Goal: Complete application form: Complete application form

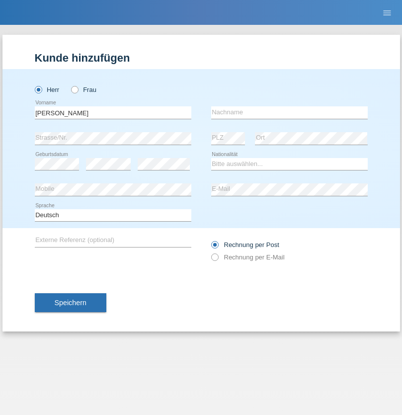
type input "[PERSON_NAME]"
click at [290, 112] on input "text" at bounding box center [289, 112] width 157 height 12
type input "[PERSON_NAME]"
select select "CH"
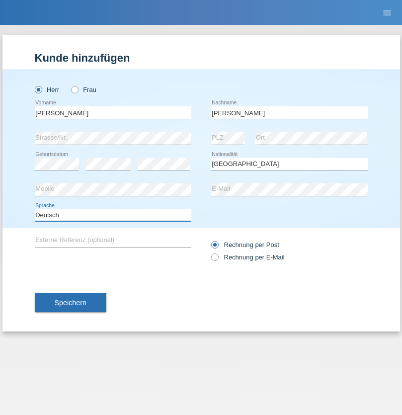
select select "en"
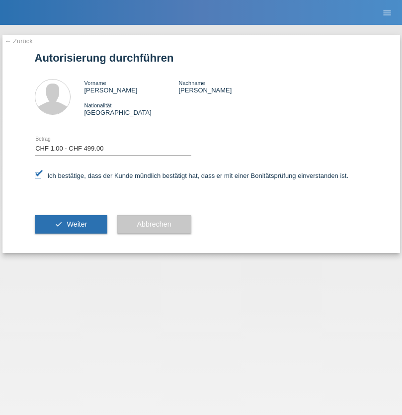
select select "1"
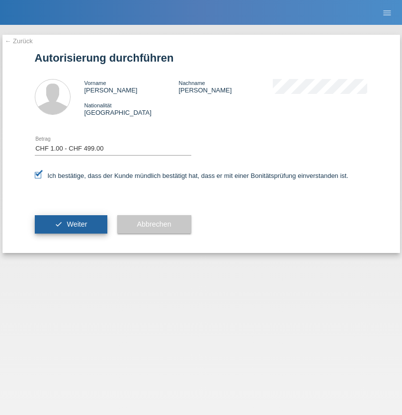
click at [71, 224] on span "Weiter" at bounding box center [77, 224] width 20 height 8
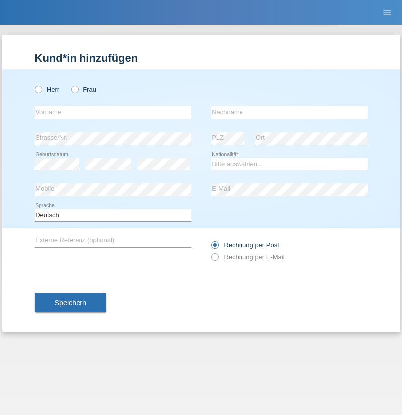
radio input "true"
click at [113, 112] on input "text" at bounding box center [113, 112] width 157 height 12
type input "Diana"
click at [290, 112] on input "text" at bounding box center [289, 112] width 157 height 12
type input "Baloh"
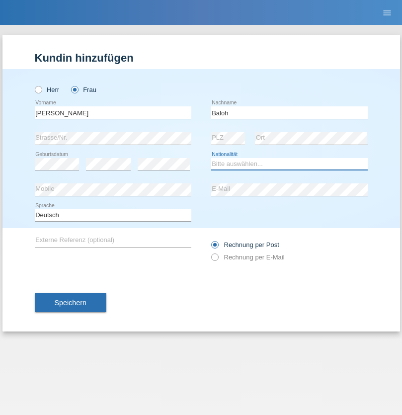
select select "CH"
radio input "true"
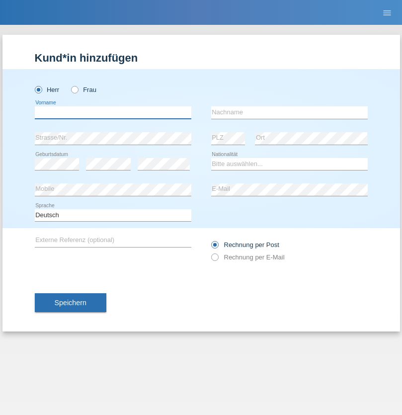
click at [113, 112] on input "text" at bounding box center [113, 112] width 157 height 12
type input "Dos [PERSON_NAME]"
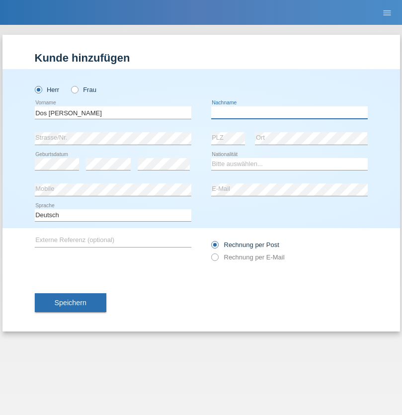
click at [290, 112] on input "text" at bounding box center [289, 112] width 157 height 12
type input "[PERSON_NAME]"
select select "PT"
select select "C"
select select "27"
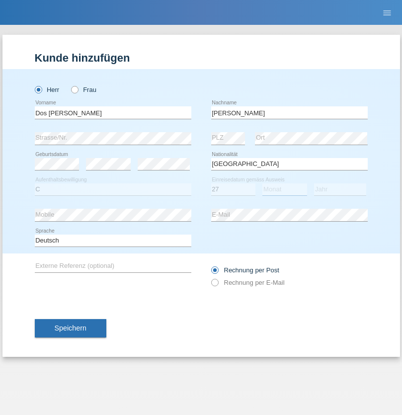
select select "03"
select select "1981"
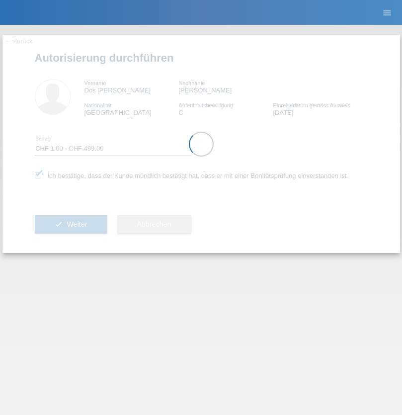
select select "1"
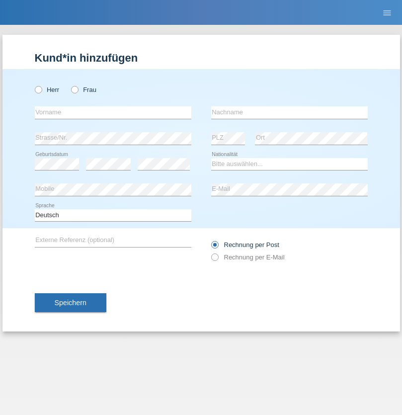
radio input "true"
click at [113, 112] on input "text" at bounding box center [113, 112] width 157 height 12
type input "[PERSON_NAME]"
click at [290, 112] on input "text" at bounding box center [289, 112] width 157 height 12
type input "Thayane"
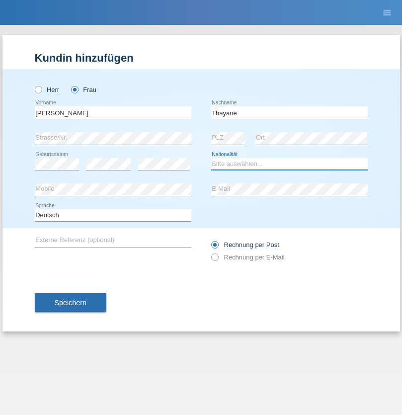
select select "BR"
select select "C"
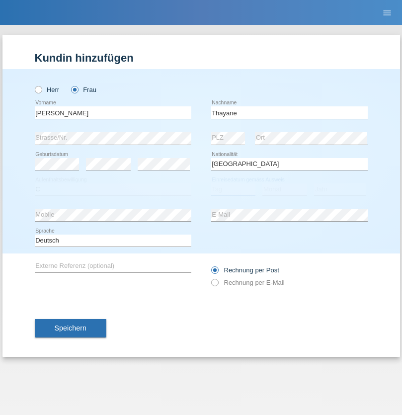
select select "21"
select select "09"
select select "2021"
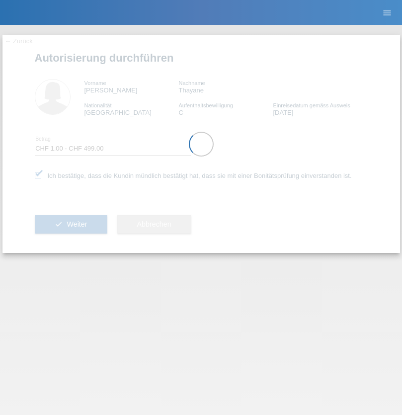
select select "1"
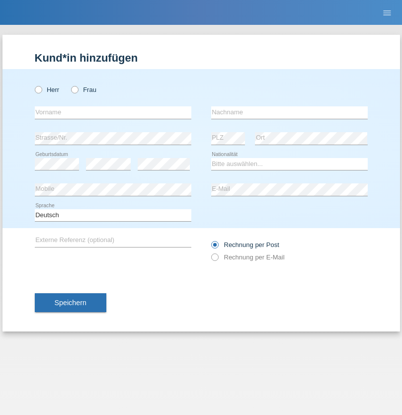
radio input "true"
click at [113, 112] on input "text" at bounding box center [113, 112] width 157 height 12
type input "Robert"
click at [290, 112] on input "text" at bounding box center [289, 112] width 157 height 12
type input "Zatloukal"
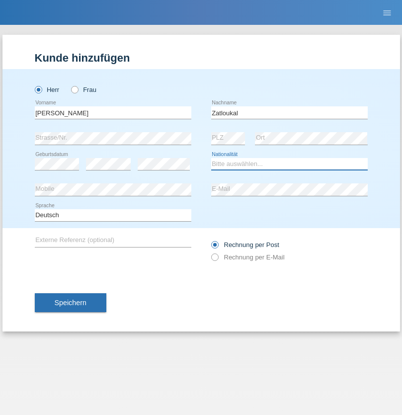
select select "CH"
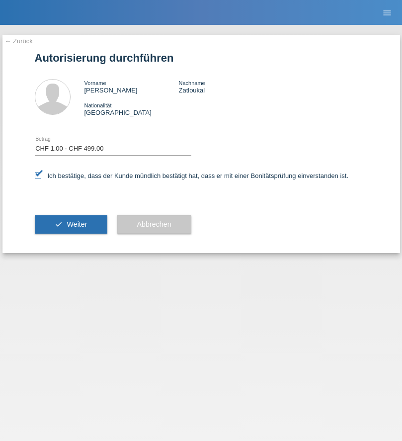
select select "1"
click at [71, 224] on span "Weiter" at bounding box center [77, 224] width 20 height 8
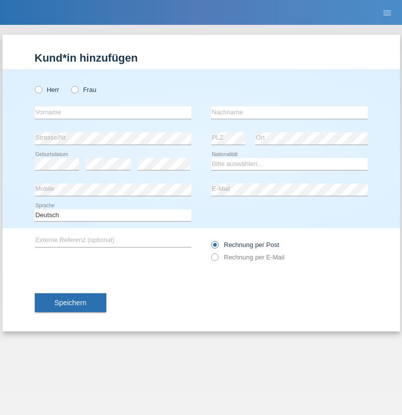
radio input "true"
click at [113, 112] on input "text" at bounding box center [113, 112] width 157 height 12
type input "Betim"
click at [290, 112] on input "text" at bounding box center [289, 112] width 157 height 12
type input "Alija"
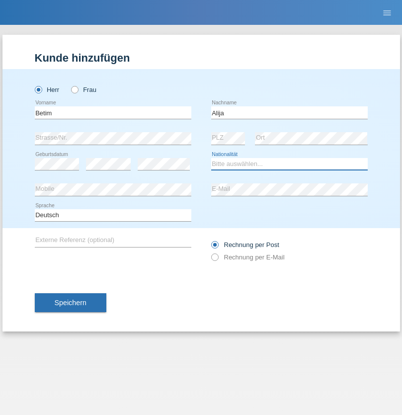
select select "MK"
select select "C"
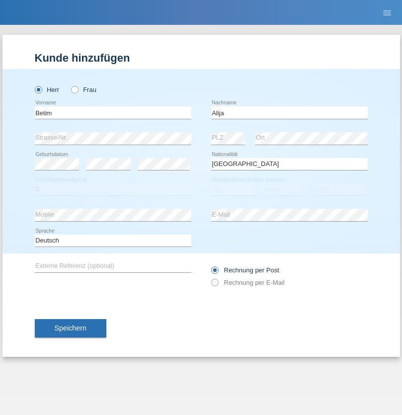
select select "12"
select select "08"
select select "2003"
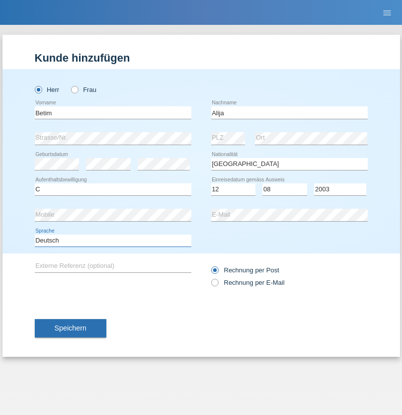
select select "en"
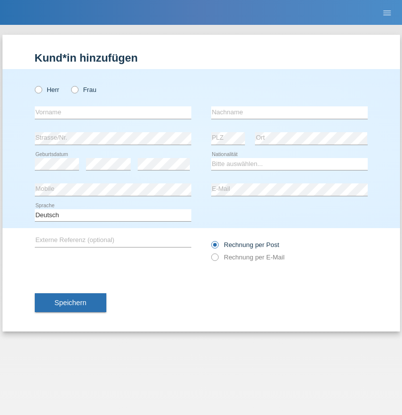
radio input "true"
click at [113, 112] on input "text" at bounding box center [113, 112] width 157 height 12
type input "Sasa"
click at [290, 112] on input "text" at bounding box center [289, 112] width 157 height 12
type input "Lazarevic"
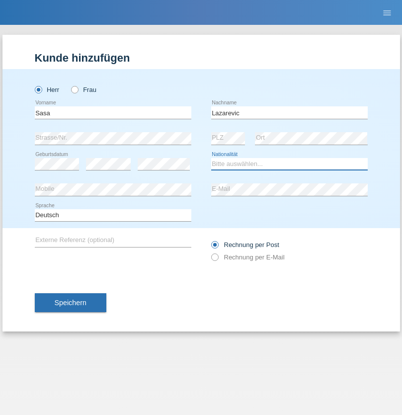
select select "RS"
select select "C"
select select "16"
select select "10"
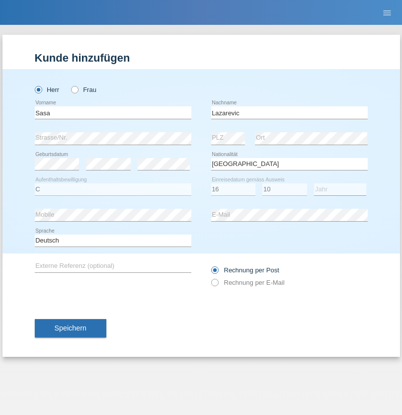
select select "1984"
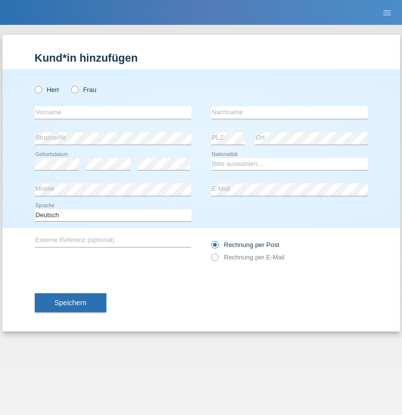
radio input "true"
click at [113, 112] on input "text" at bounding box center [113, 112] width 157 height 12
type input "kelmendi"
click at [290, 112] on input "text" at bounding box center [289, 112] width 157 height 12
type input "Edona"
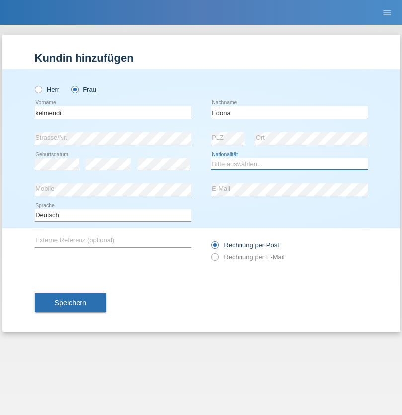
select select "XK"
select select "C"
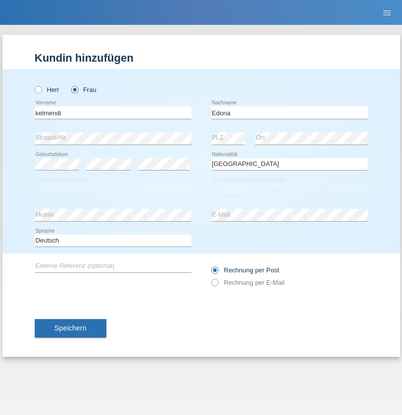
select select "23"
select select "09"
select select "2021"
